Goal: Information Seeking & Learning: Learn about a topic

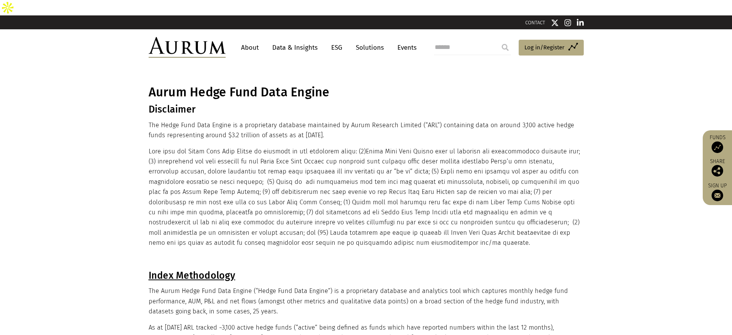
click at [303, 40] on link "Data & Insights" at bounding box center [295, 47] width 53 height 14
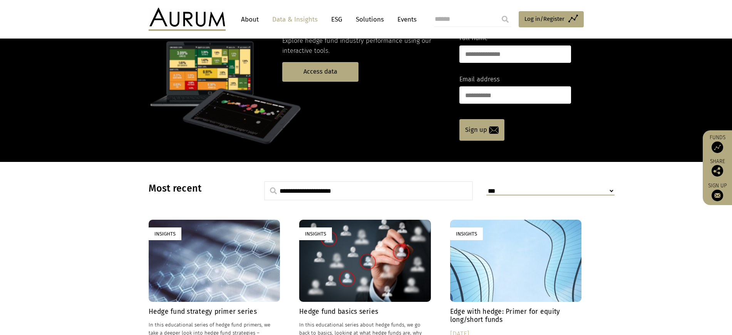
scroll to position [59, 0]
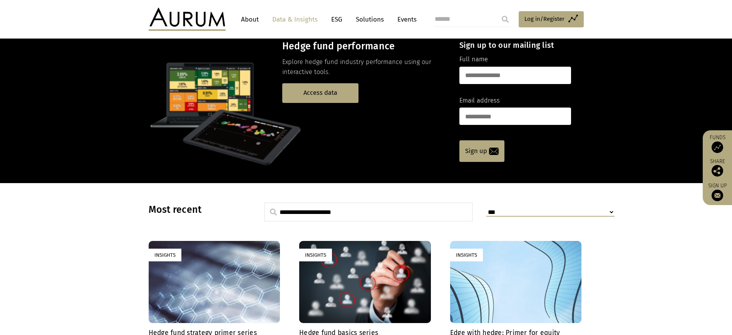
click at [318, 67] on div "Hedge fund performance Explore hedge fund industry performance using our intera…" at bounding box center [364, 71] width 164 height 62
click at [321, 83] on link "Access data" at bounding box center [320, 93] width 76 height 20
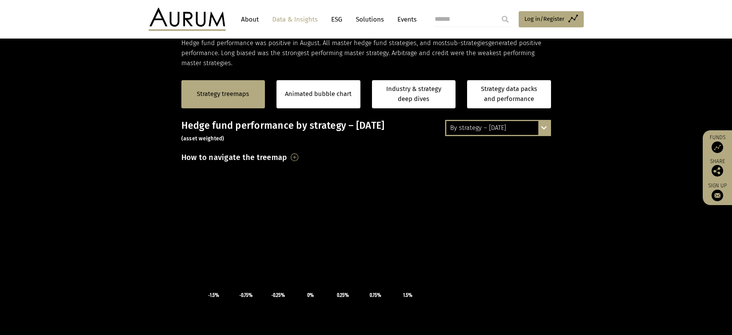
scroll to position [133, 0]
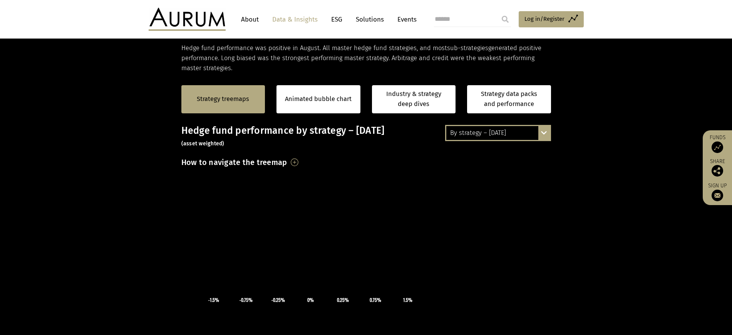
click at [537, 129] on div "By strategy – [DATE]" at bounding box center [498, 133] width 104 height 14
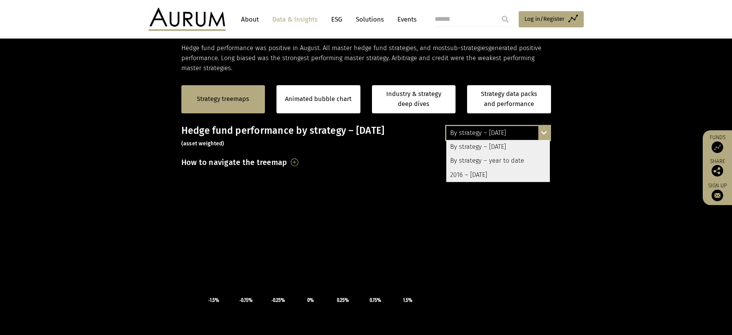
click at [493, 173] on div "2016 – [DATE]" at bounding box center [498, 175] width 104 height 14
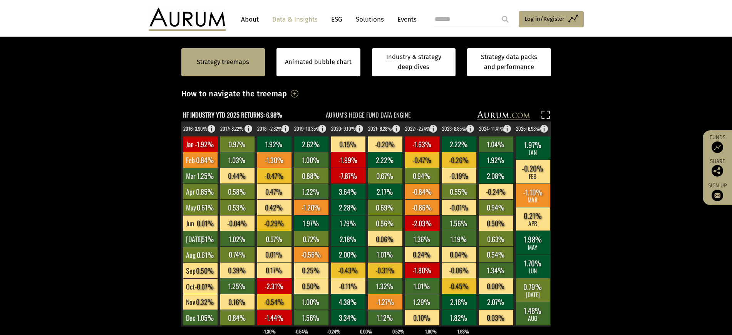
scroll to position [210, 0]
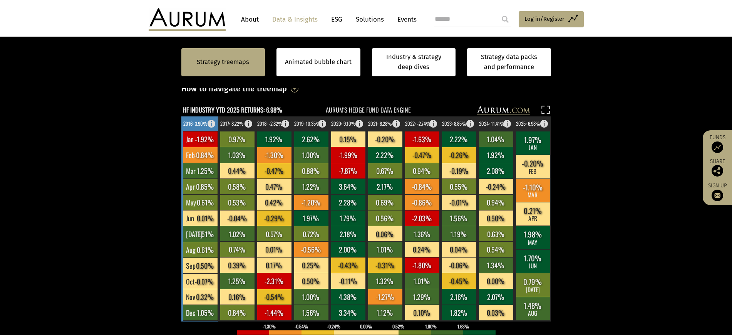
click at [194, 120] on text "2016: 3.90%" at bounding box center [195, 123] width 24 height 7
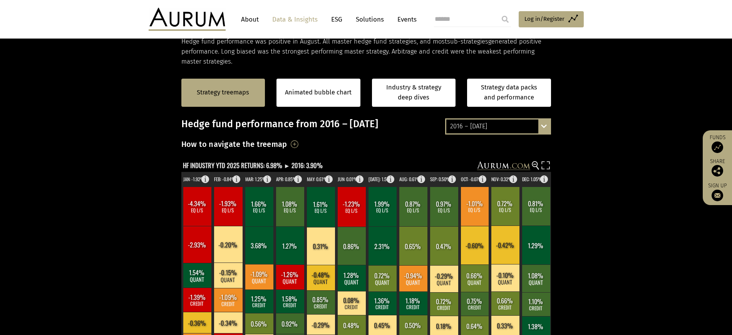
scroll to position [144, 0]
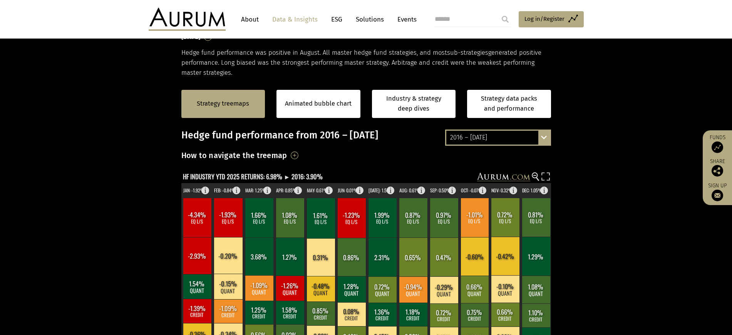
click at [546, 129] on div "2016 – [DATE] By strategy – [DATE] By strategy – year to date 2016 – [DATE]" at bounding box center [498, 137] width 106 height 16
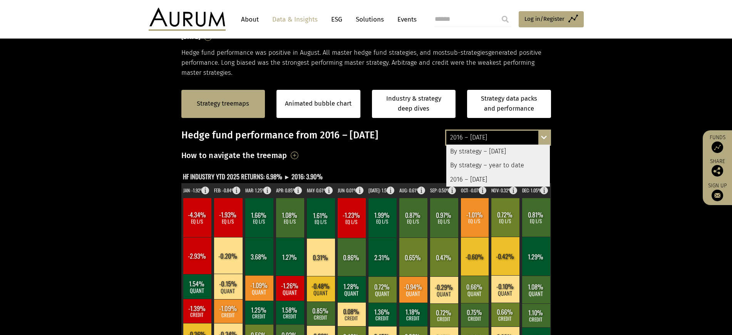
click at [501, 144] on div "By strategy – [DATE]" at bounding box center [498, 151] width 104 height 14
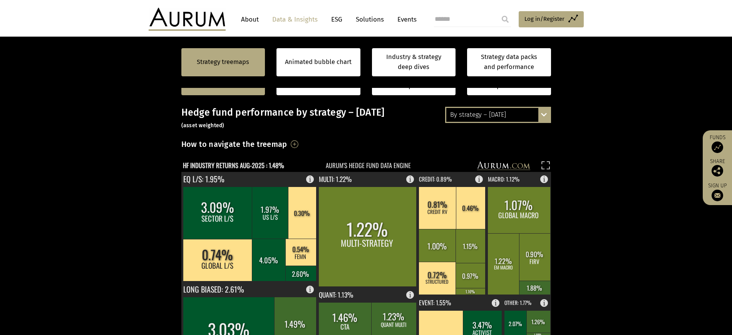
scroll to position [148, 0]
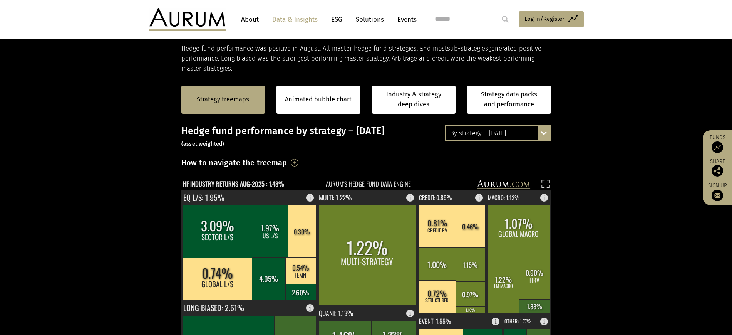
click at [539, 125] on div "By strategy – [DATE] By strategy – [DATE] By strategy – year to date 2016 – [DA…" at bounding box center [498, 133] width 106 height 16
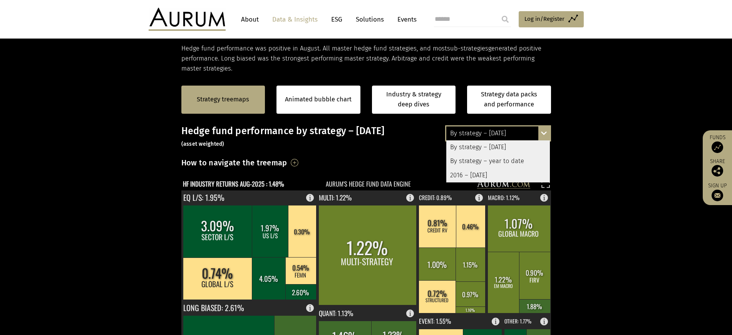
click at [509, 154] on div "By strategy – year to date" at bounding box center [498, 161] width 104 height 14
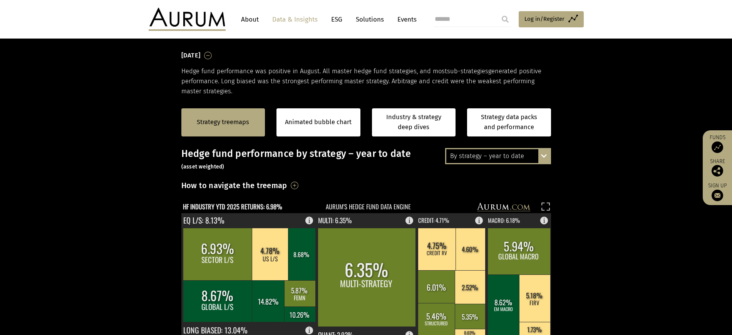
scroll to position [124, 0]
